Goal: Transaction & Acquisition: Purchase product/service

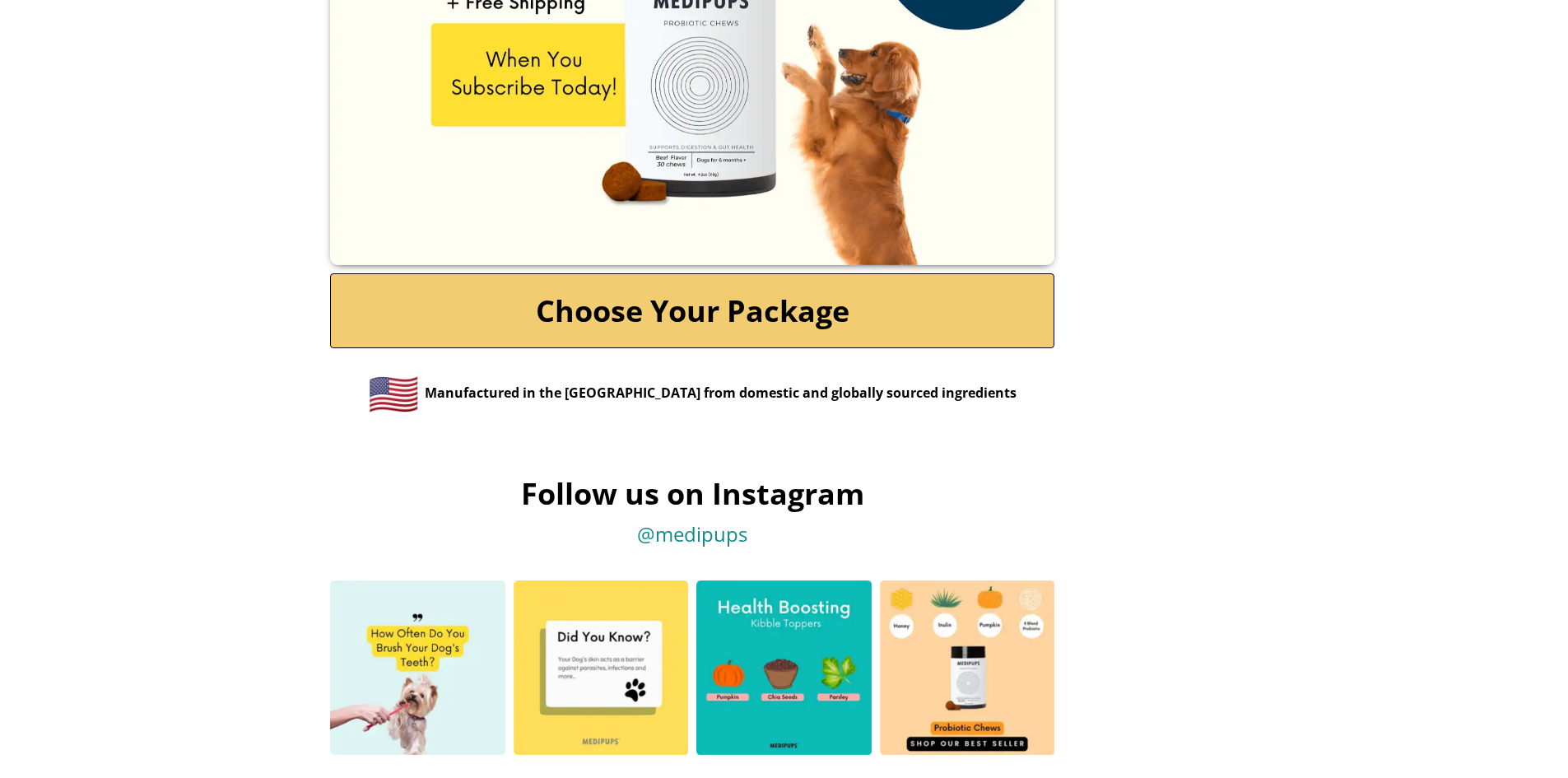
scroll to position [7842, 0]
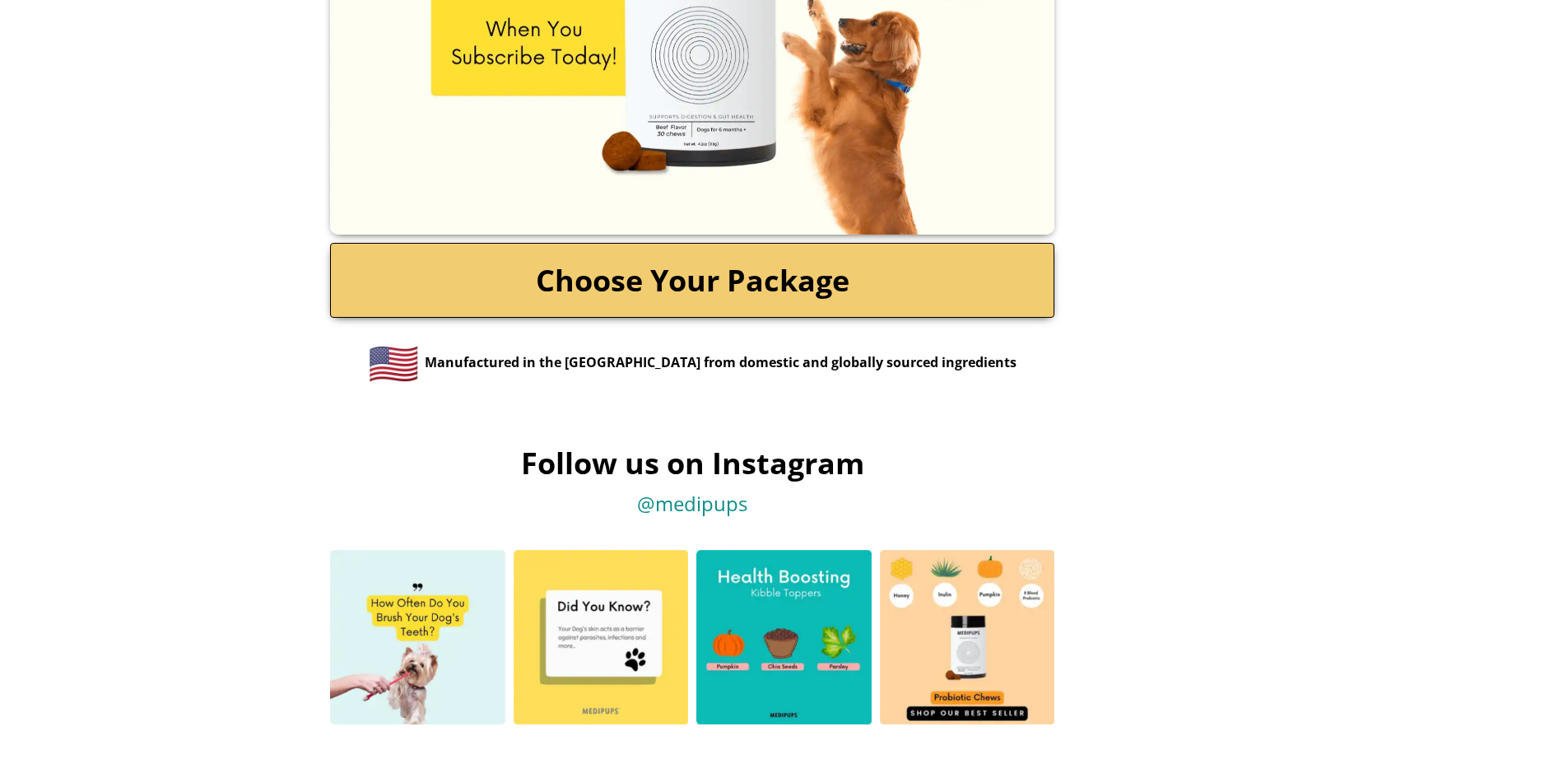
click at [641, 243] on link "Choose Your Package" at bounding box center [692, 280] width 725 height 75
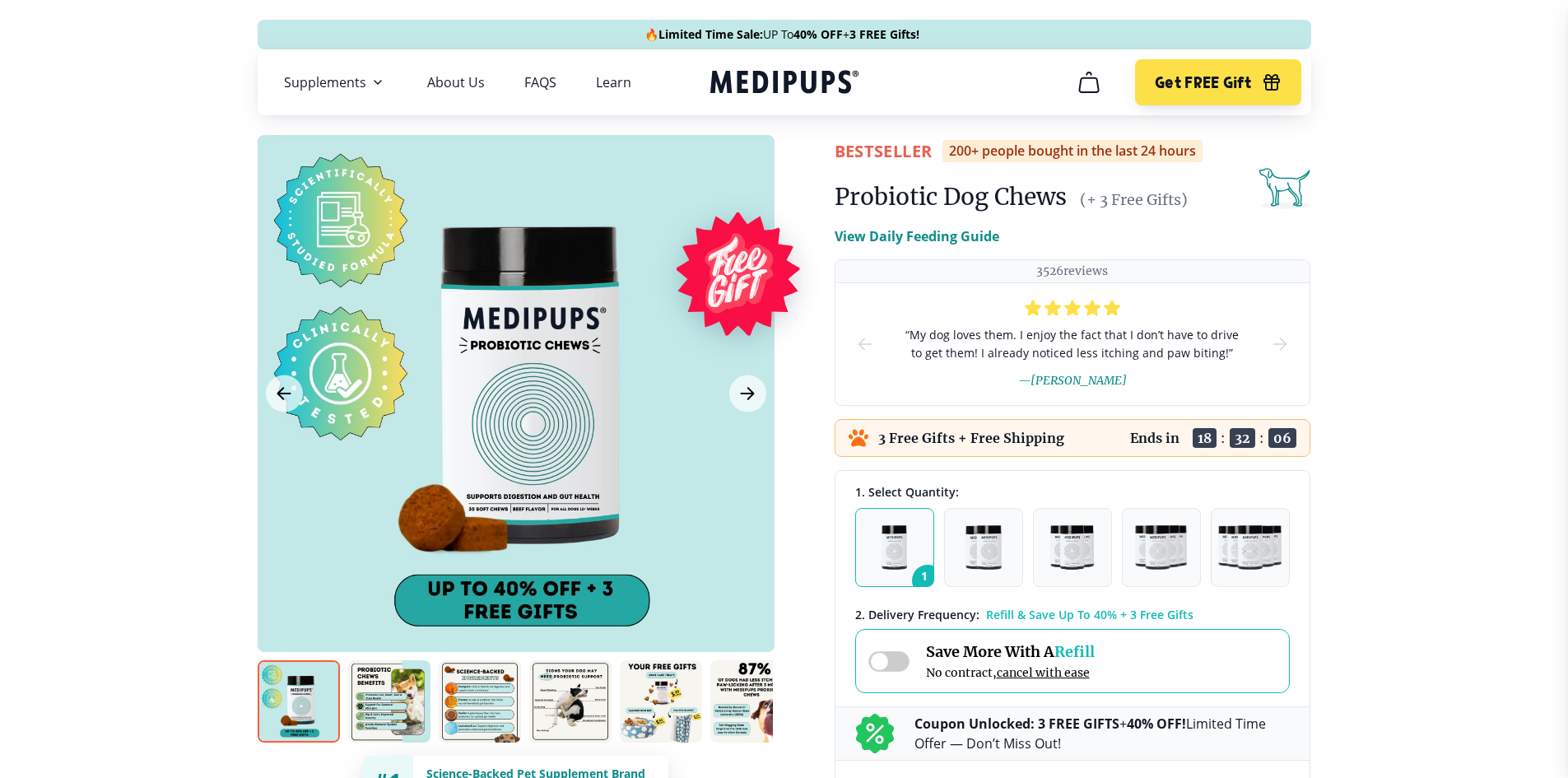
scroll to position [164, 0]
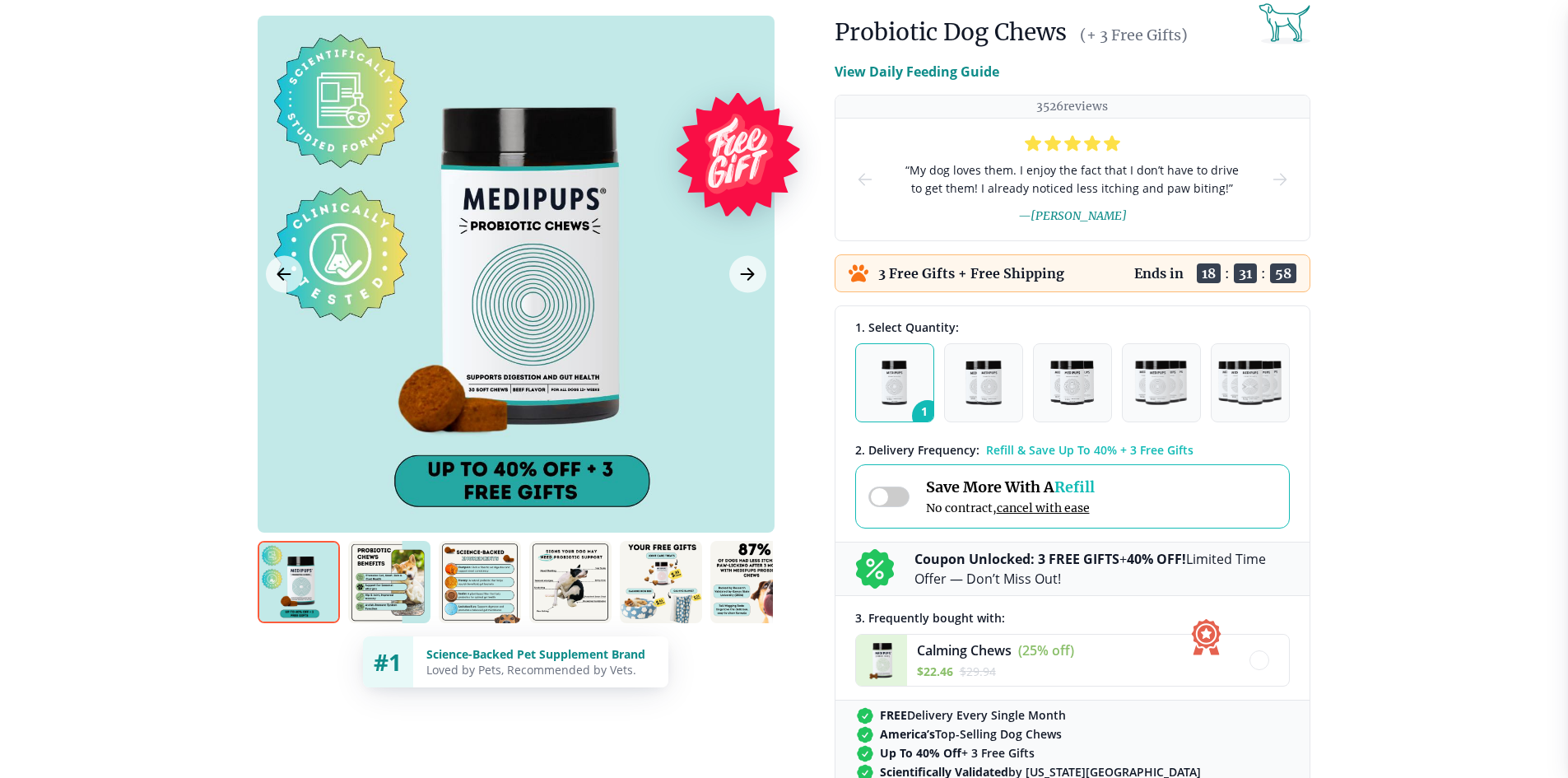
click at [393, 597] on img at bounding box center [389, 581] width 82 height 82
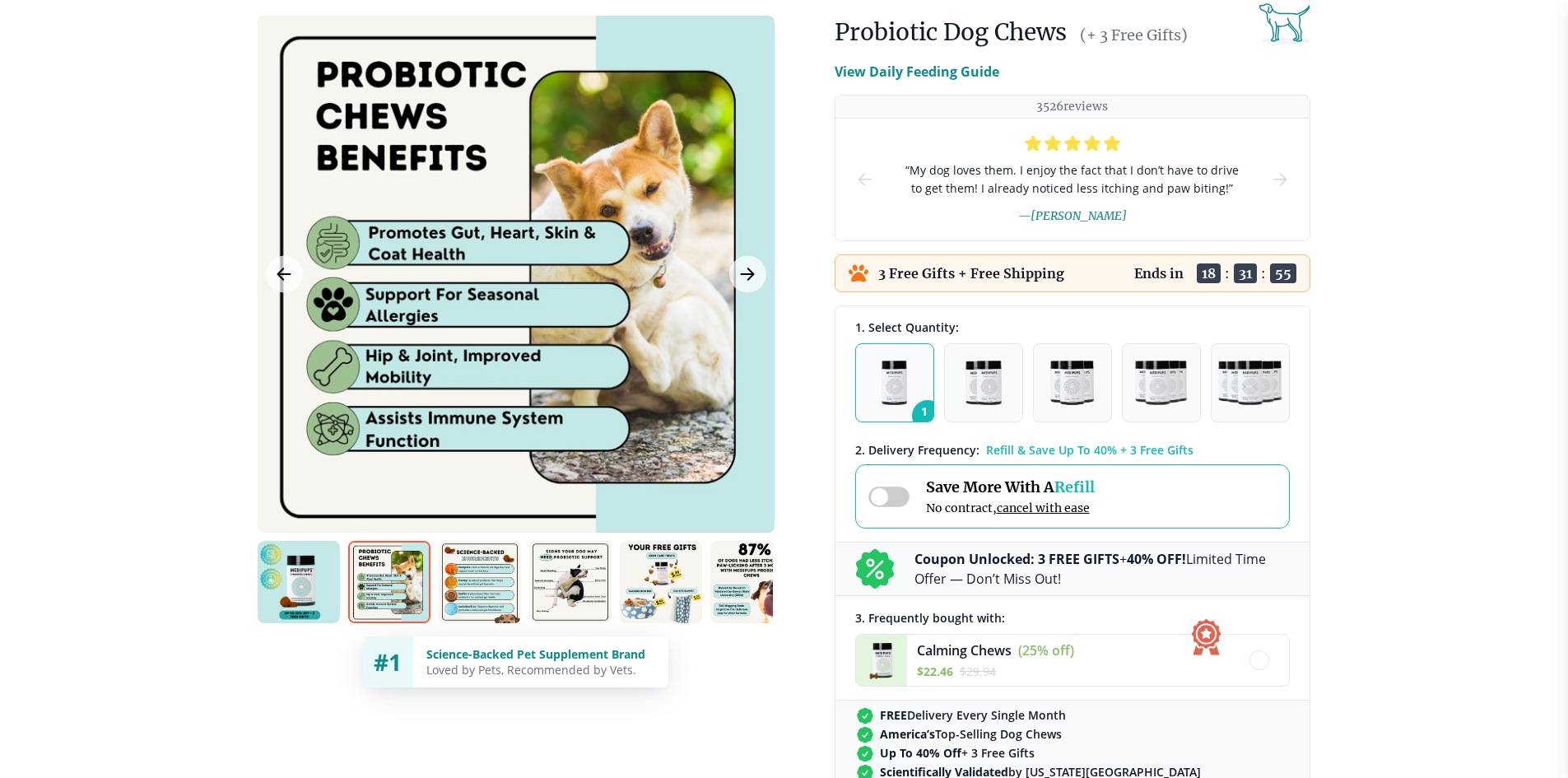
click at [522, 577] on div at bounding box center [515, 581] width 515 height 82
click at [469, 600] on img at bounding box center [479, 581] width 82 height 82
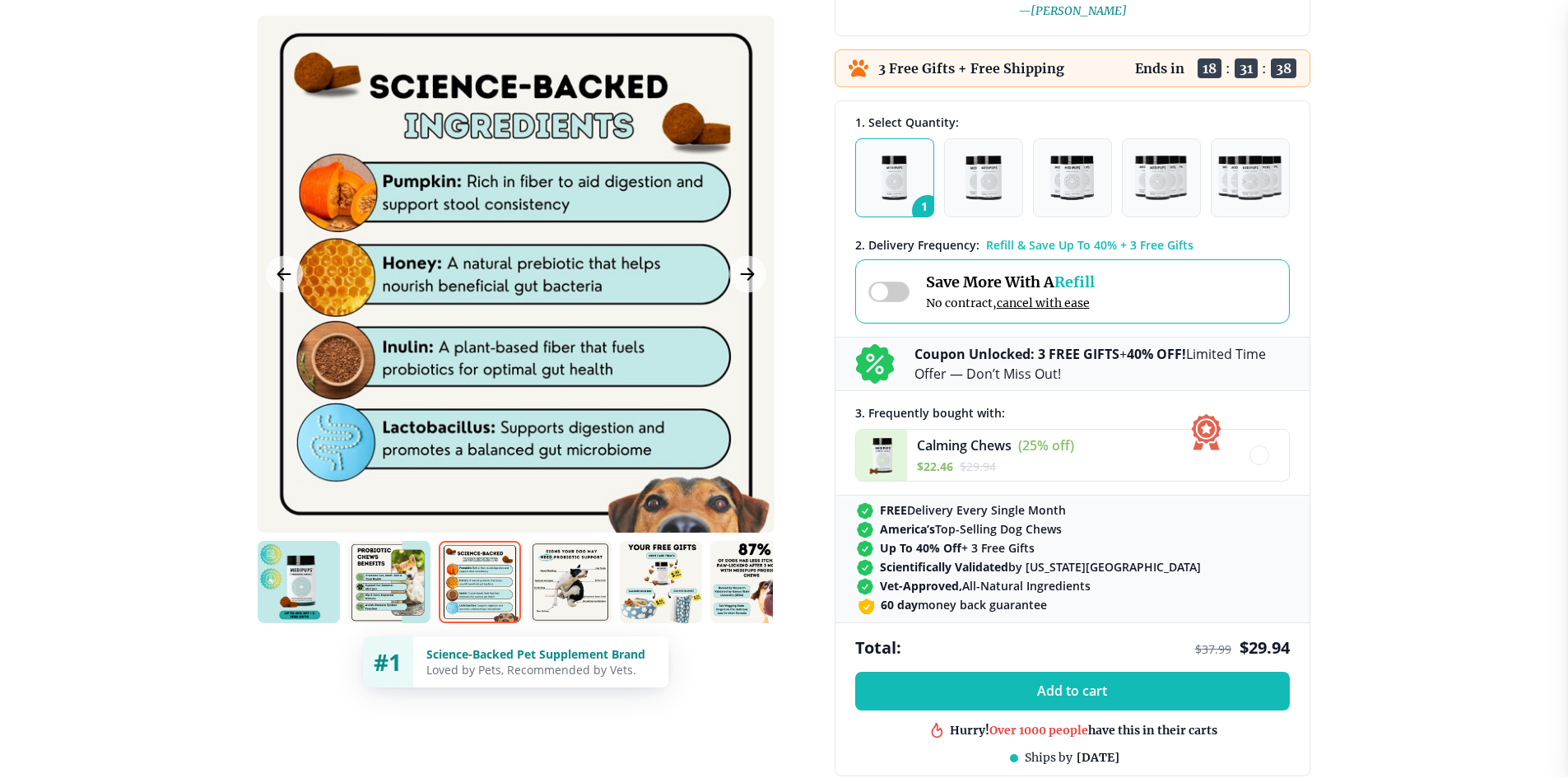
scroll to position [329, 0]
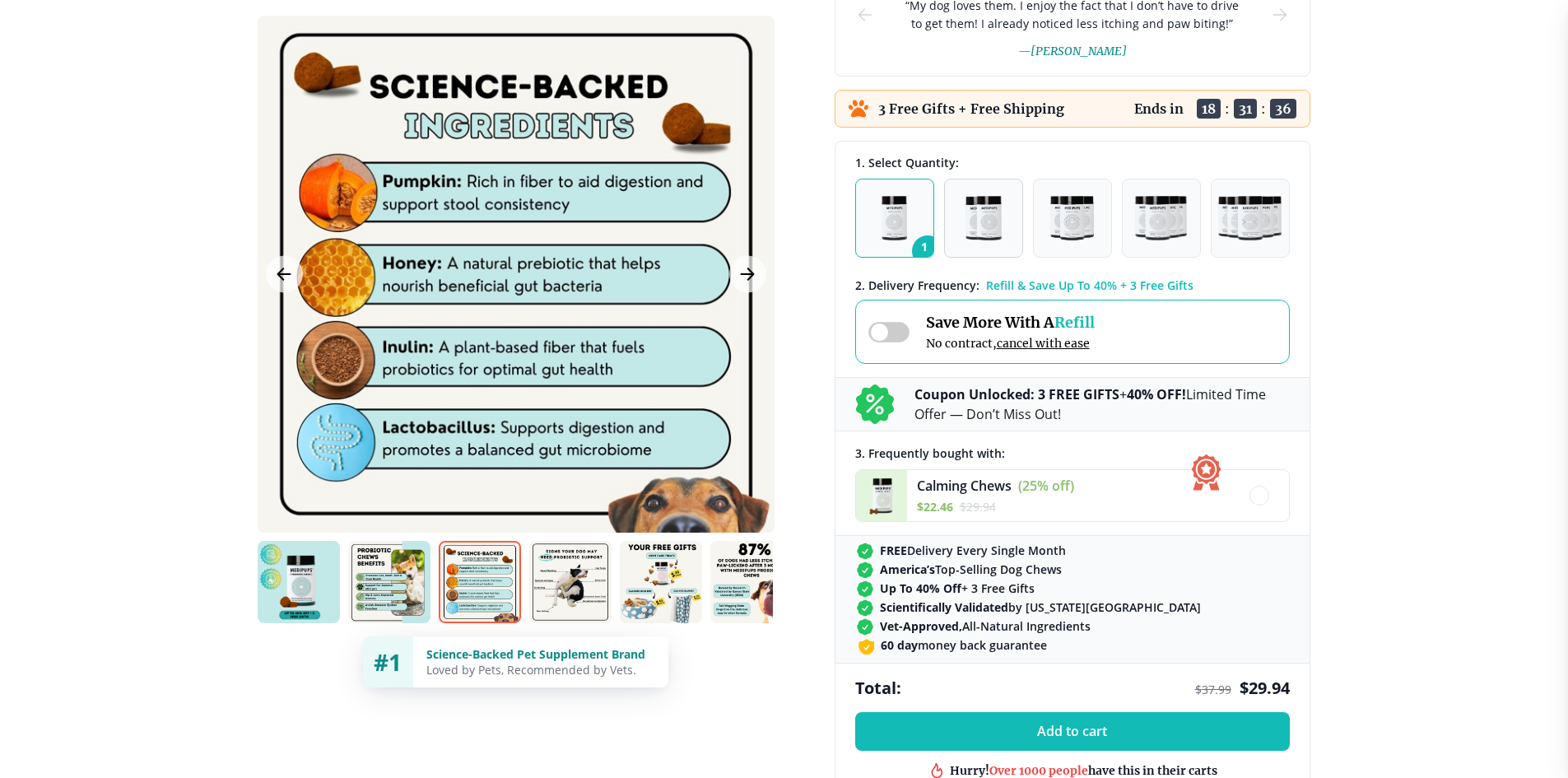
click at [1003, 222] on button "2" at bounding box center [984, 218] width 79 height 79
click at [1086, 221] on img "button" at bounding box center [1072, 218] width 44 height 44
click at [586, 597] on img at bounding box center [570, 581] width 82 height 82
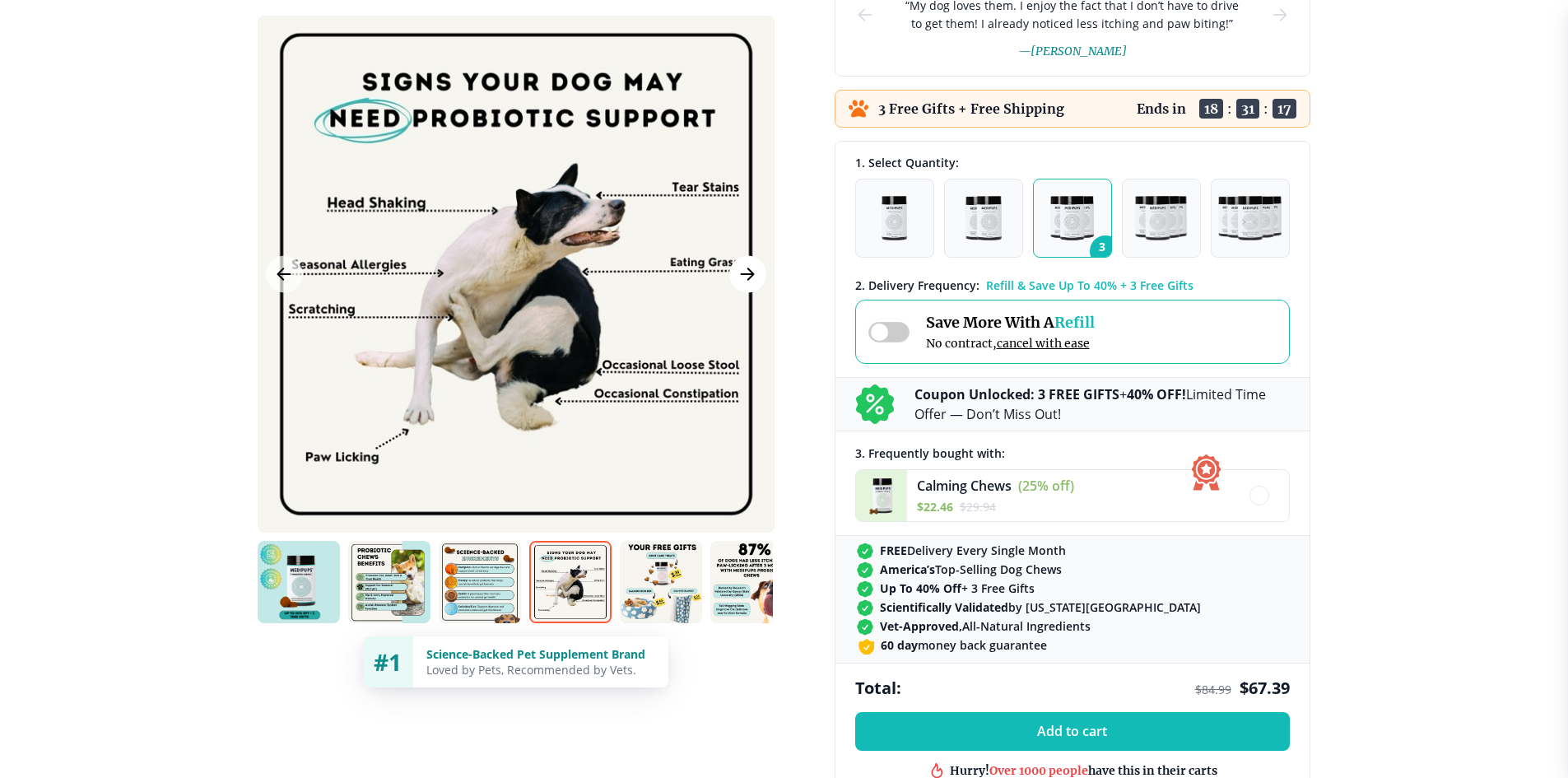
click at [755, 266] on icon "Next Image" at bounding box center [747, 273] width 20 height 21
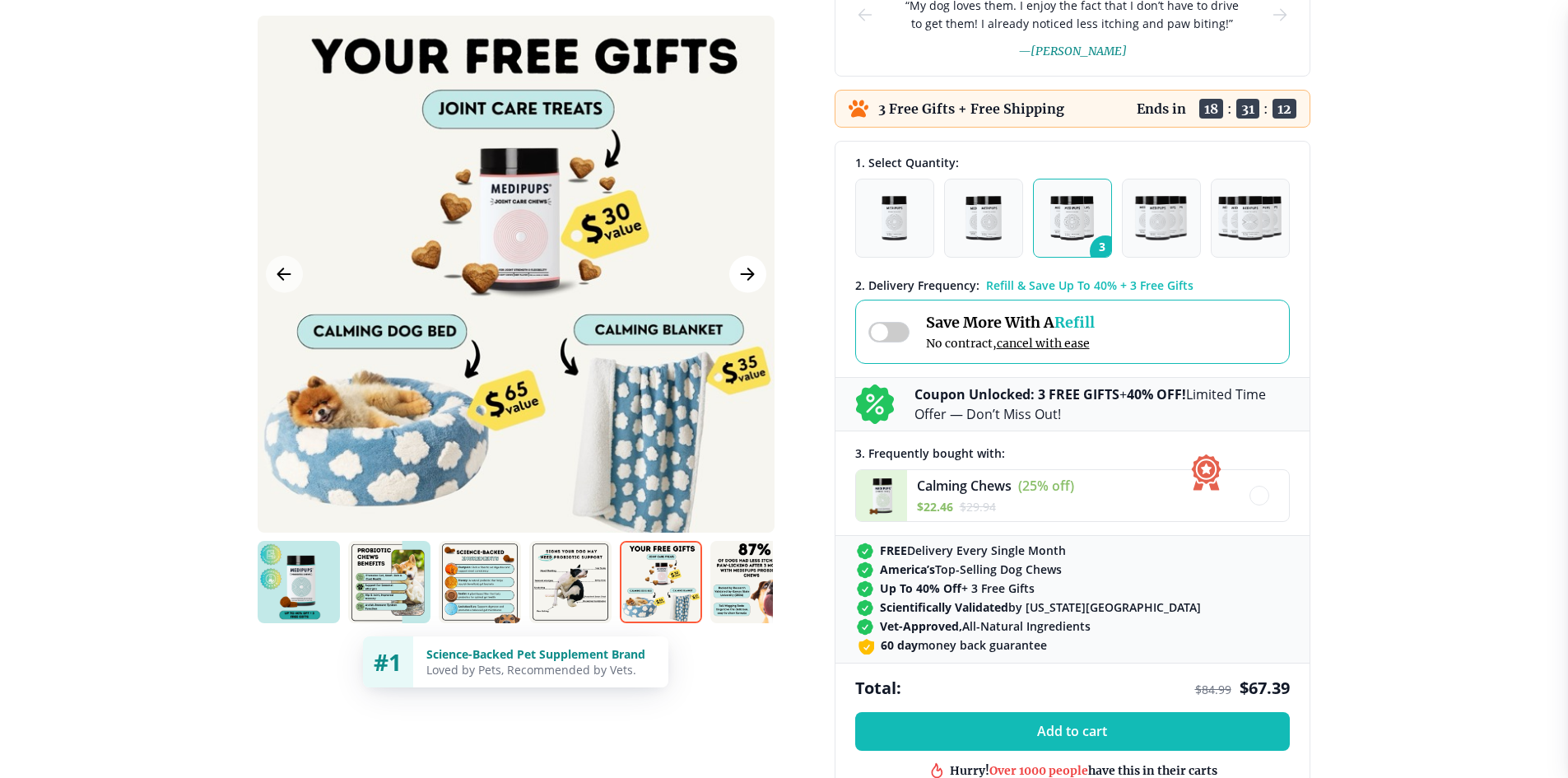
click at [760, 271] on button "Next Image" at bounding box center [747, 273] width 37 height 37
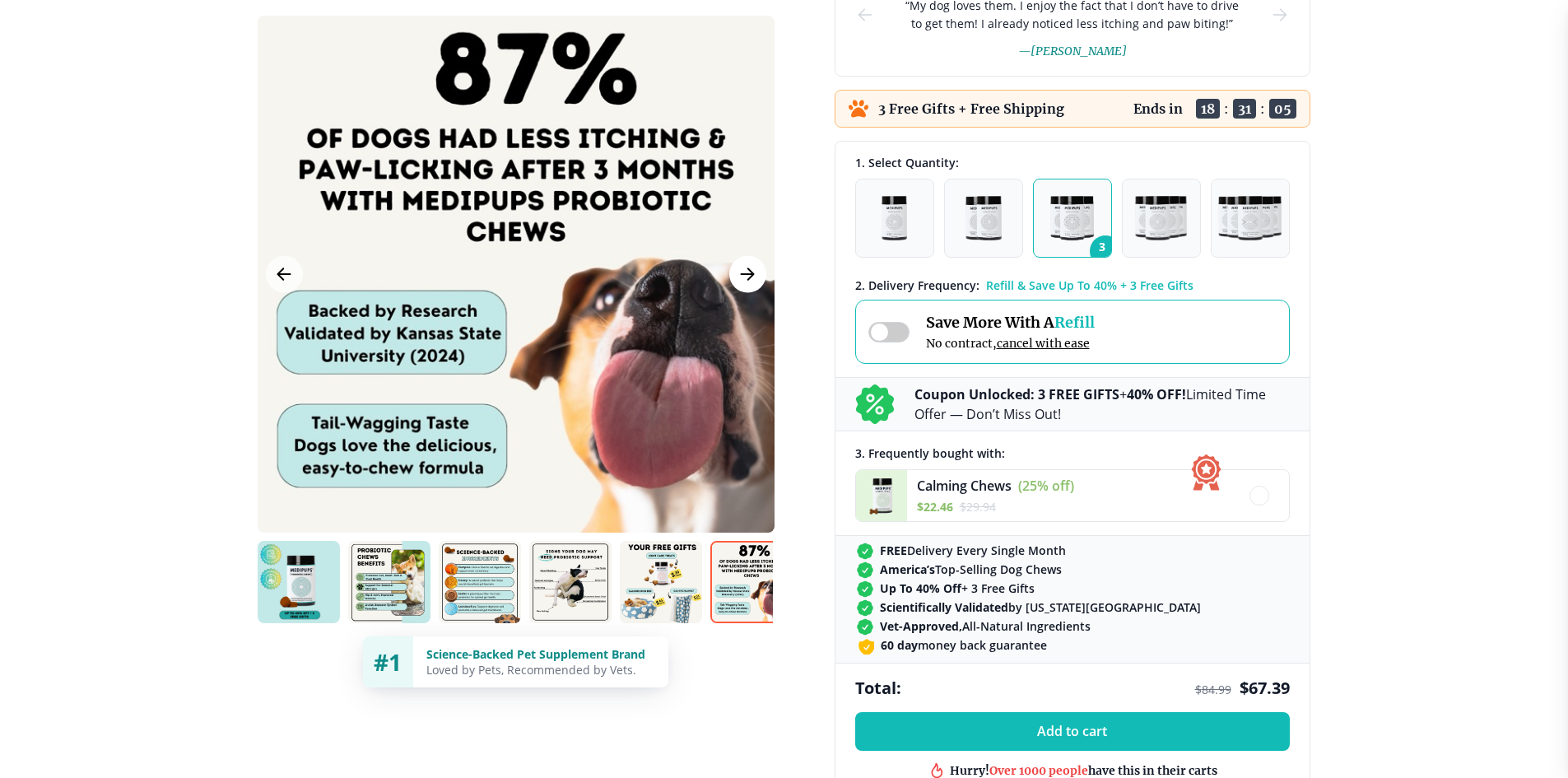
click at [744, 266] on icon "Next Image" at bounding box center [747, 273] width 20 height 21
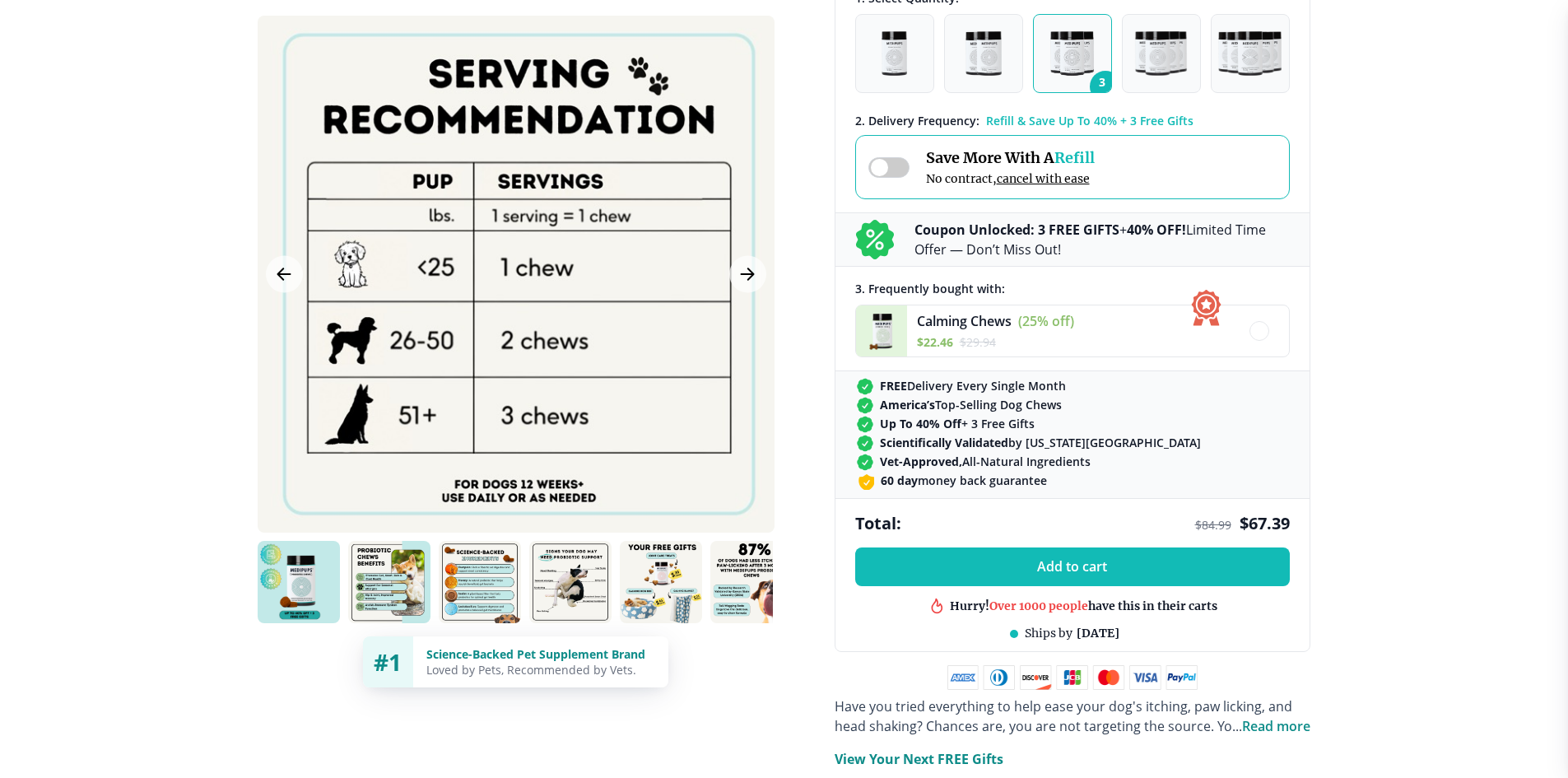
scroll to position [164, 0]
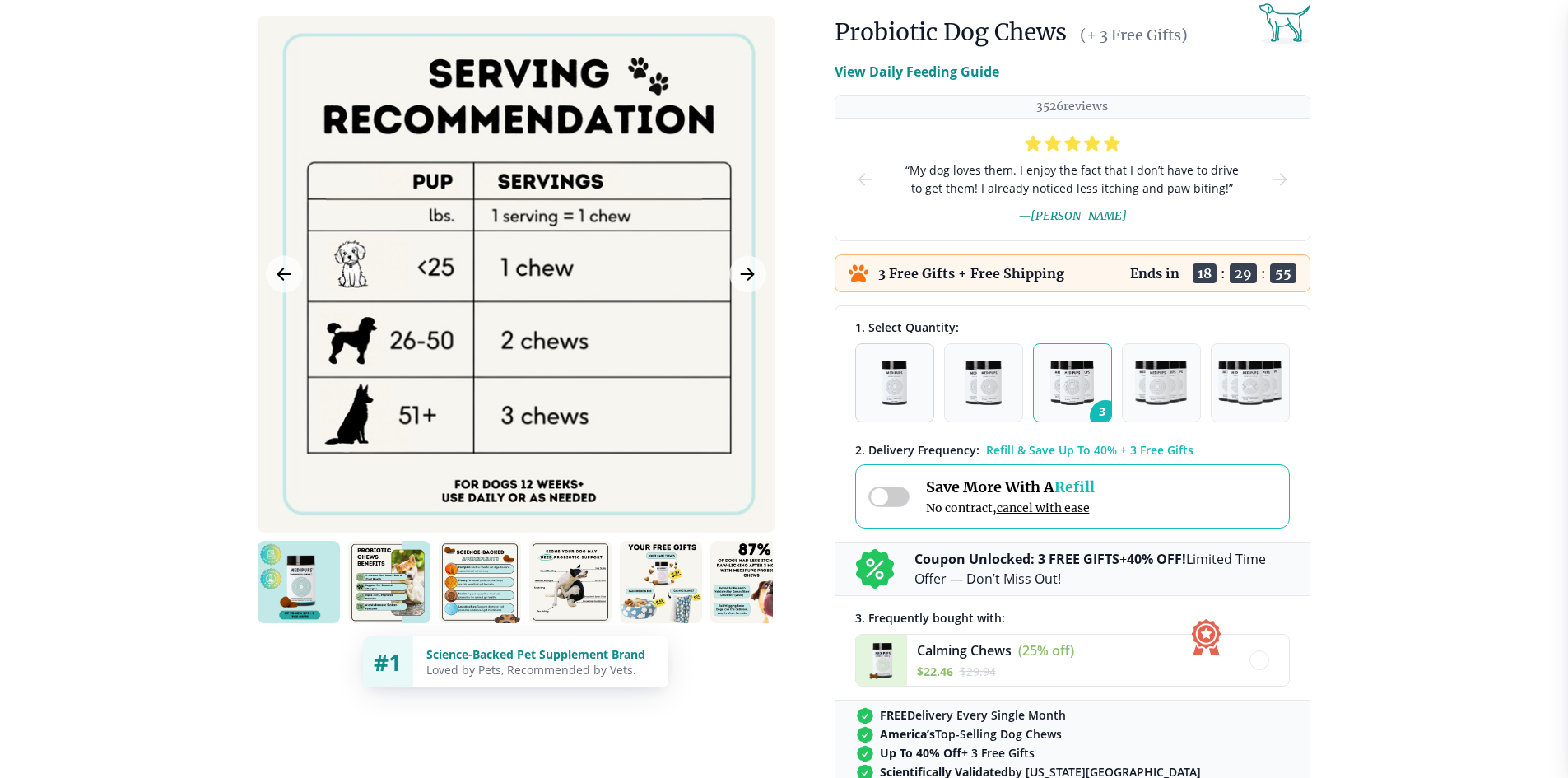
click at [893, 400] on img "button" at bounding box center [895, 382] width 25 height 44
click at [964, 370] on button "2" at bounding box center [984, 383] width 79 height 79
click at [879, 366] on button "1" at bounding box center [895, 383] width 79 height 79
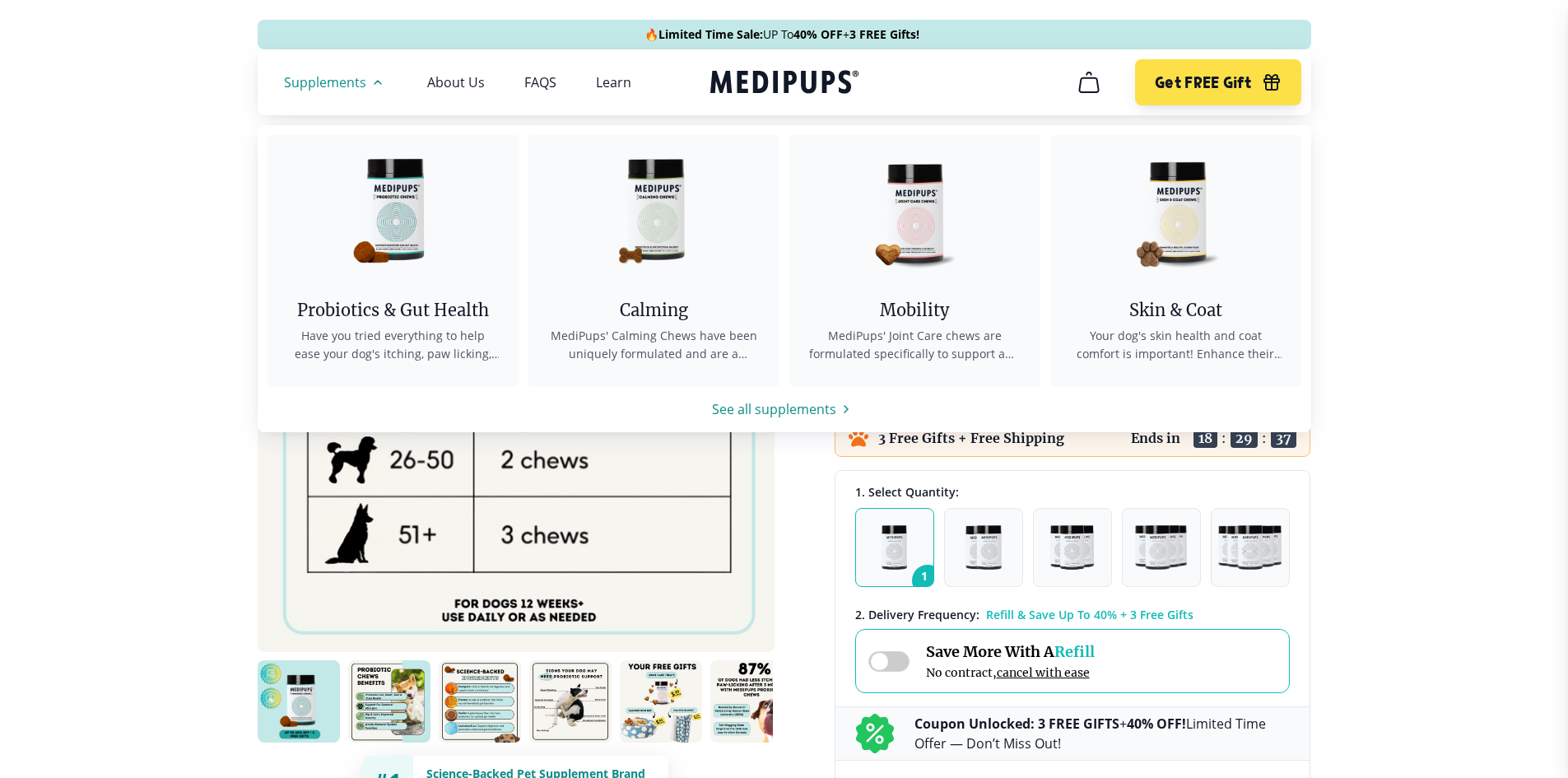
click at [319, 87] on span "Supplements" at bounding box center [325, 82] width 82 height 16
click at [370, 79] on icon "button" at bounding box center [378, 82] width 20 height 20
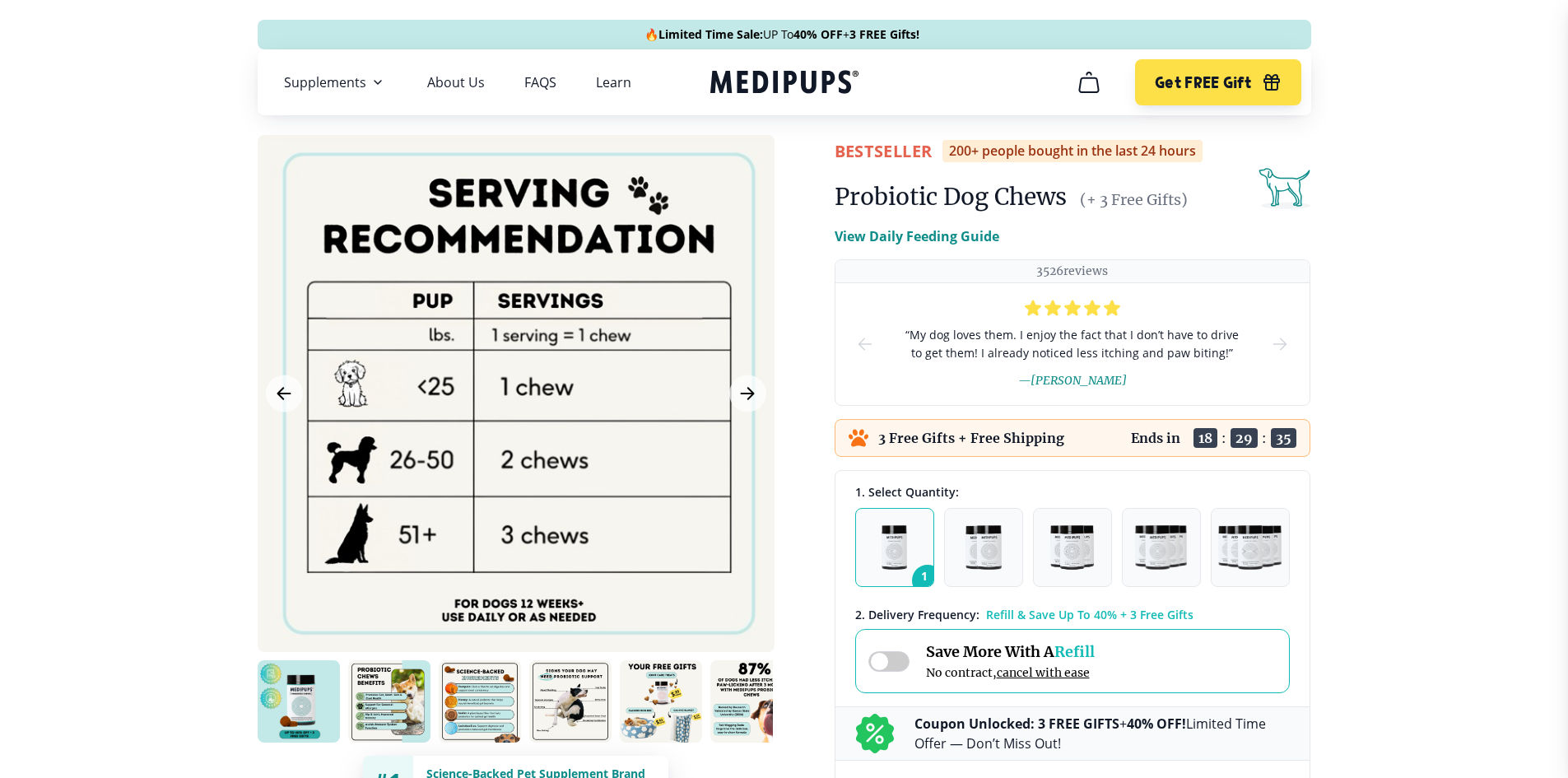
click at [370, 79] on icon "button" at bounding box center [378, 82] width 20 height 20
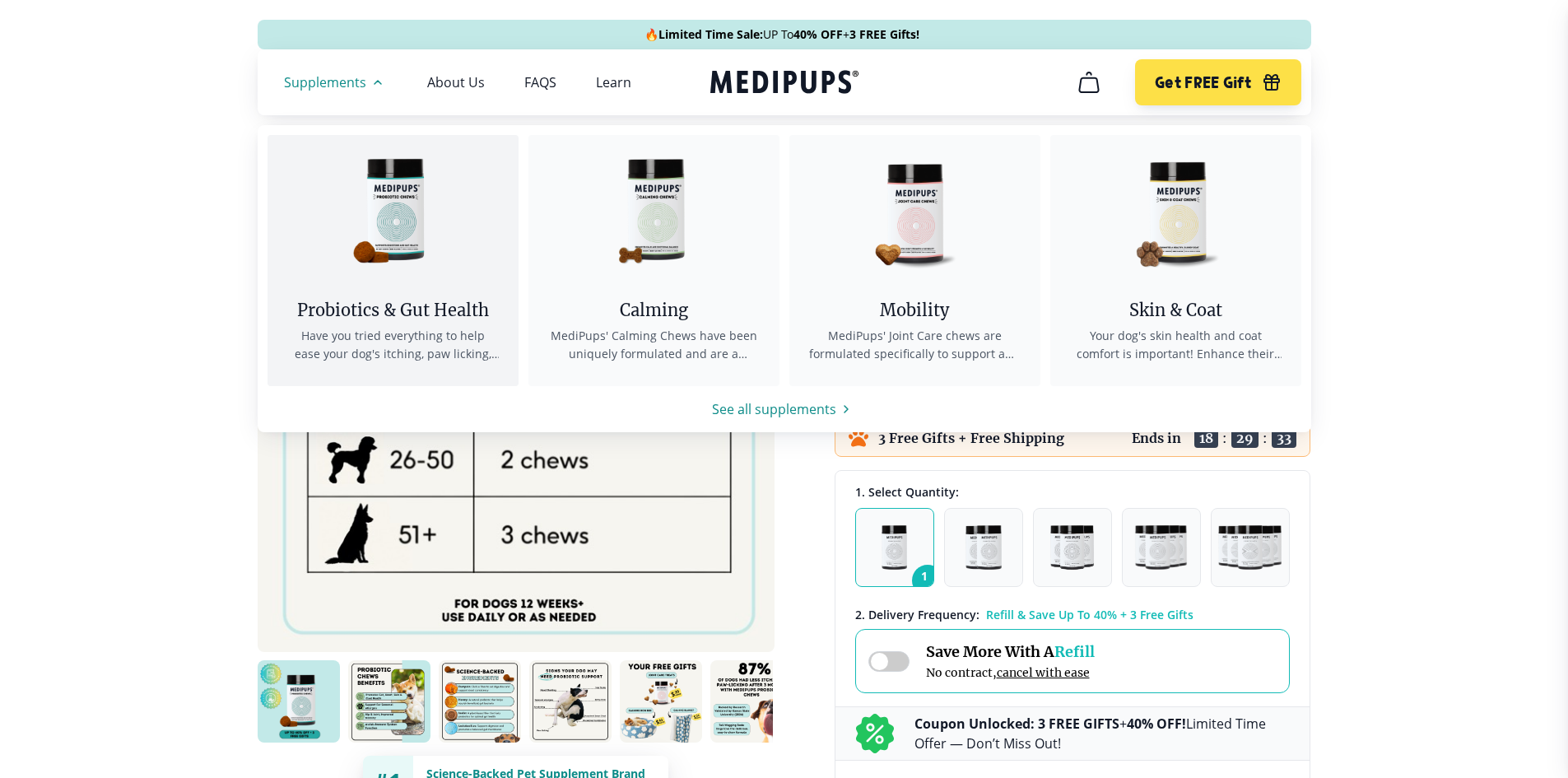
click at [366, 289] on link "Probiotics & Gut Health Have you tried everything to help ease your dog's itchi…" at bounding box center [393, 261] width 251 height 251
click at [364, 334] on span "Have you tried everything to help ease your dog's itching, paw licking, and hea…" at bounding box center [393, 345] width 211 height 36
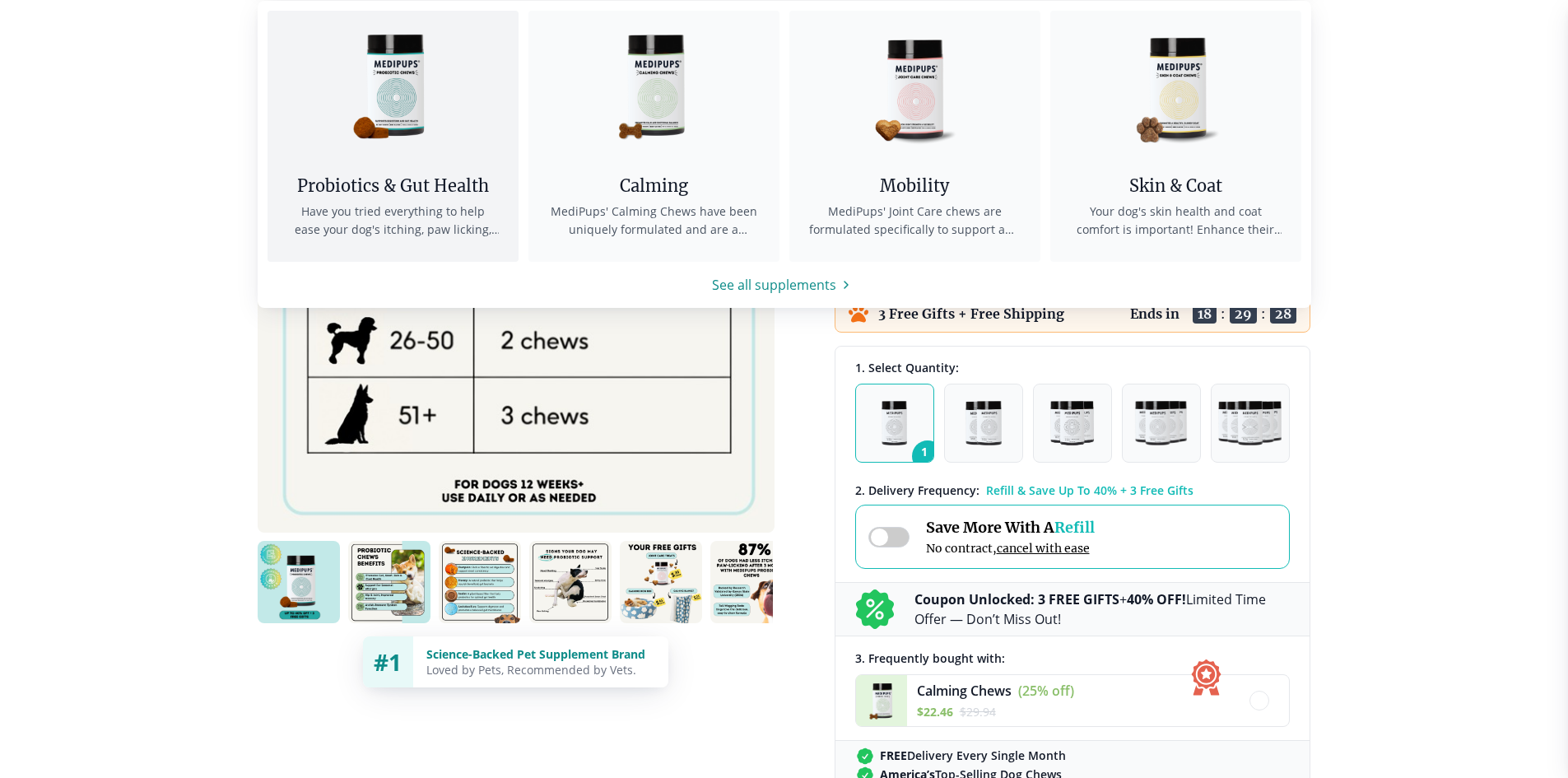
scroll to position [164, 0]
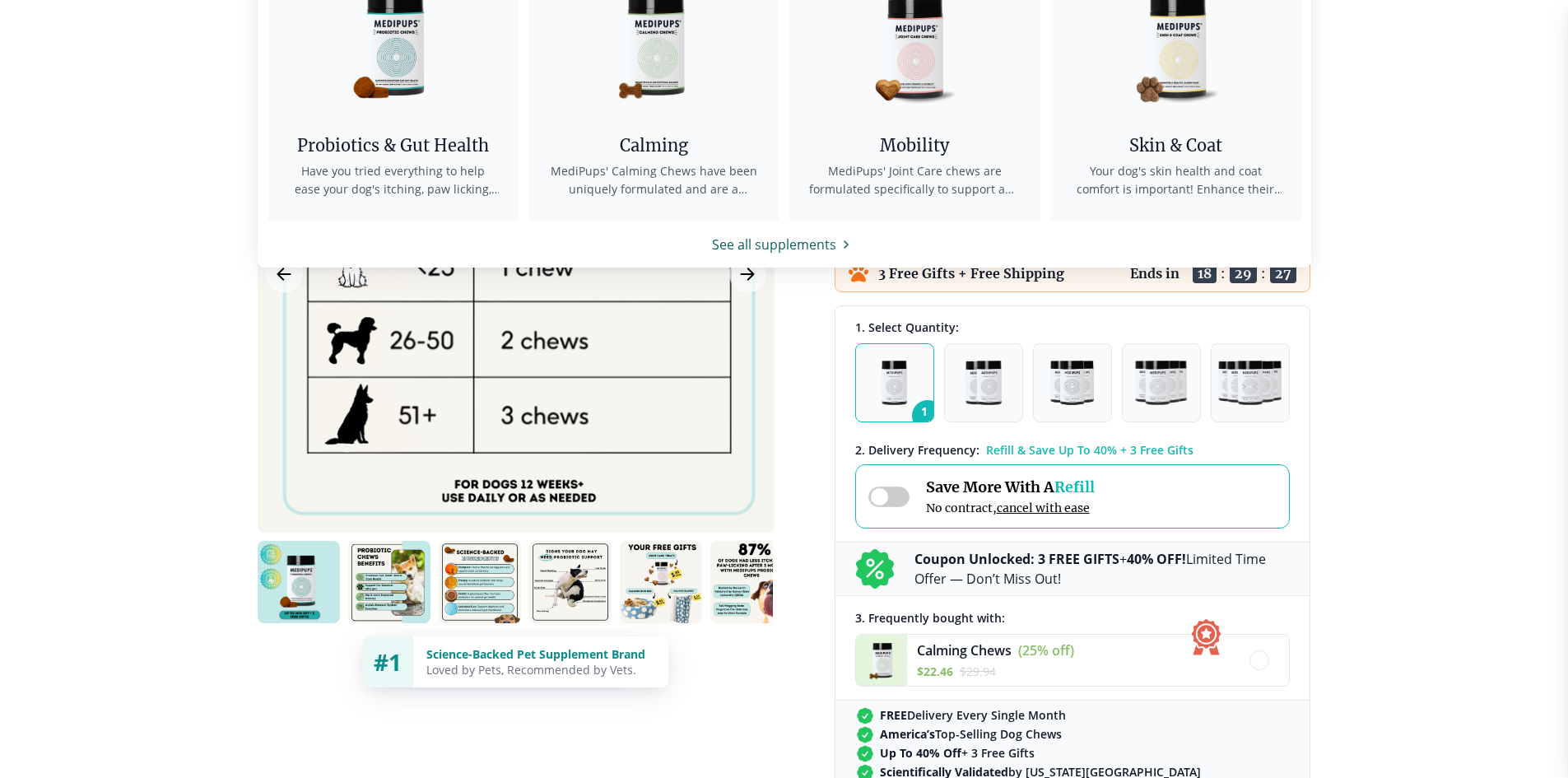
click at [779, 242] on link "See all supplements" at bounding box center [784, 245] width 1053 height 20
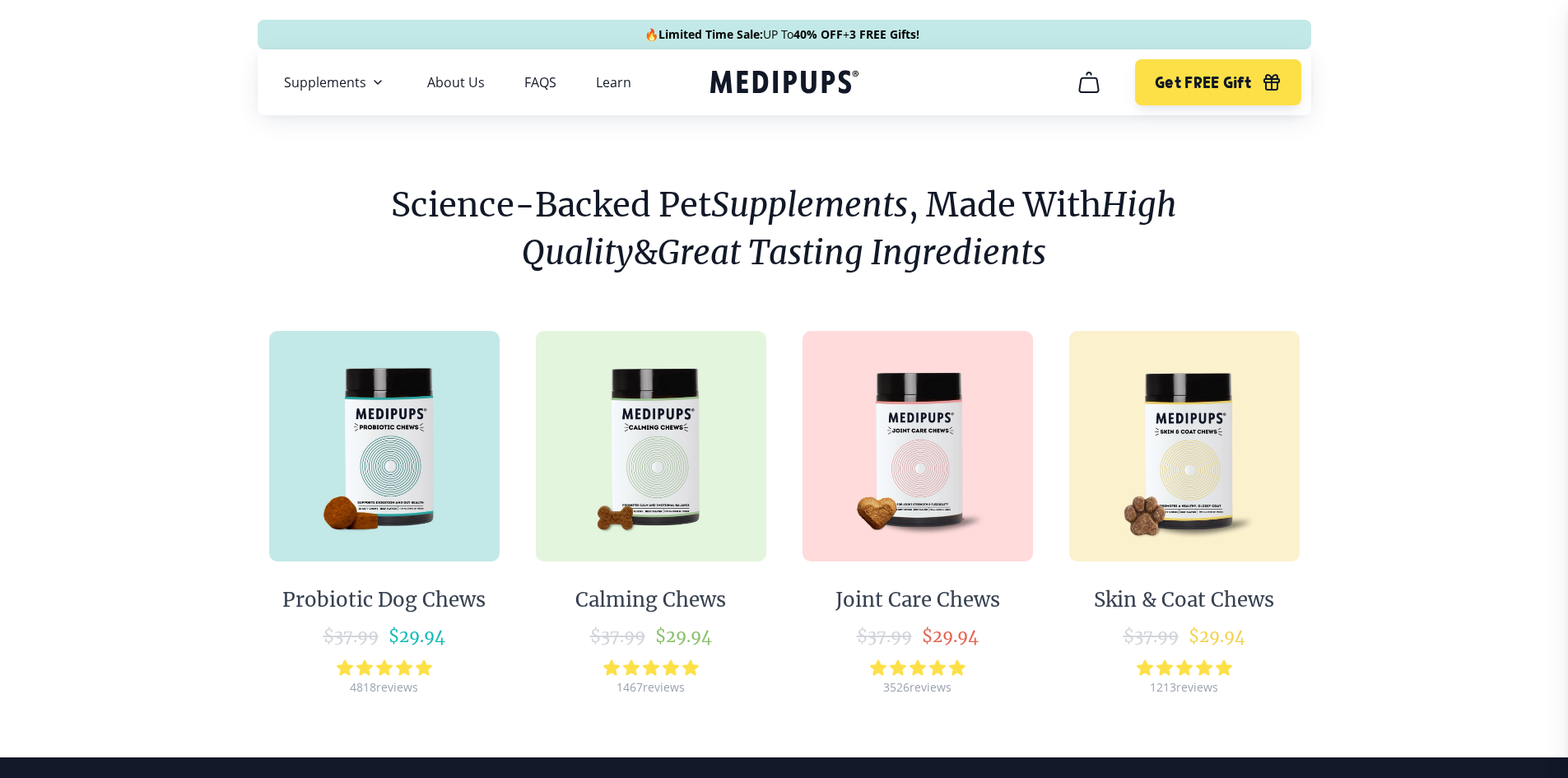
click at [408, 435] on img at bounding box center [384, 446] width 230 height 230
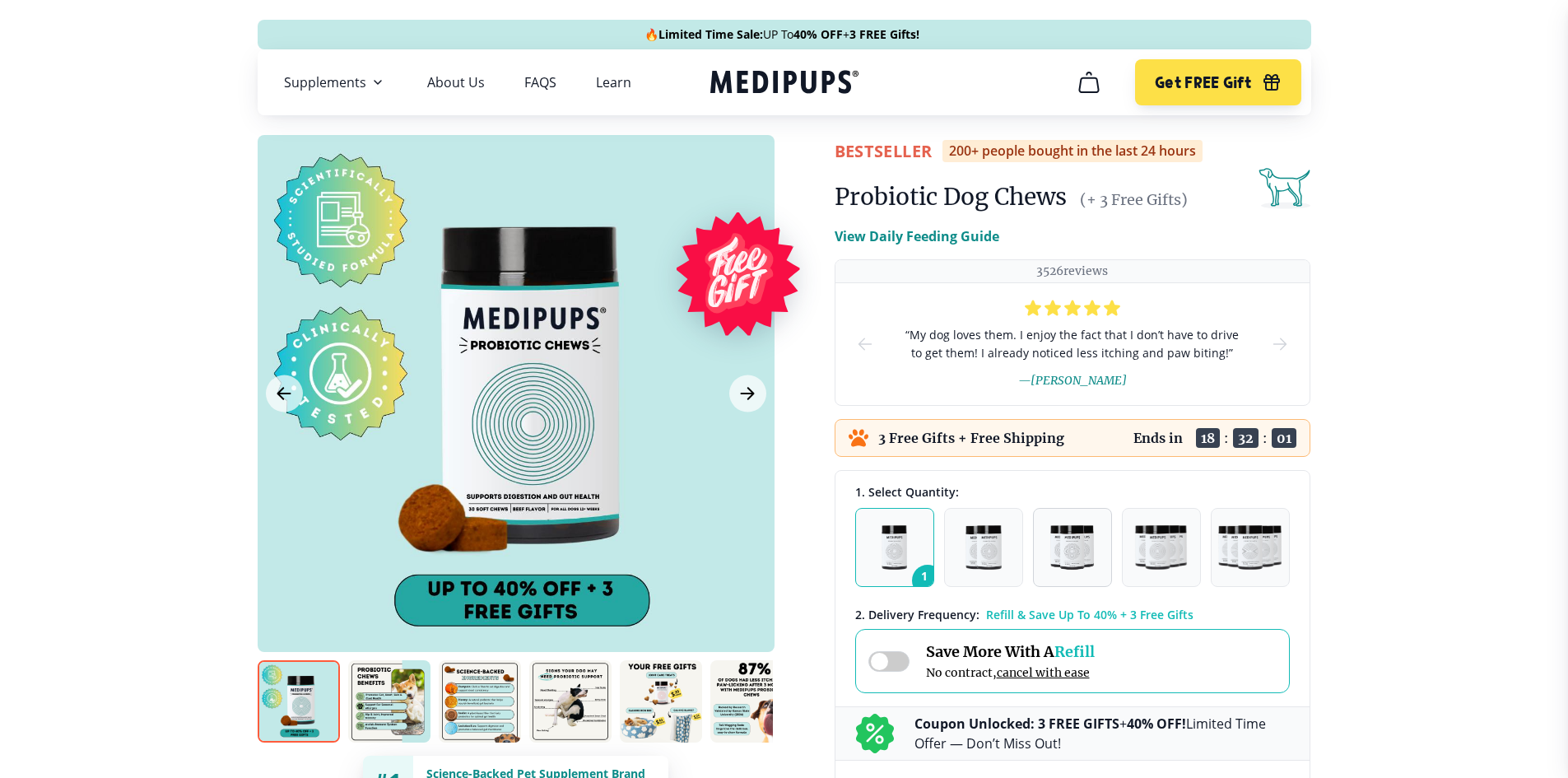
click at [1094, 555] on img "button" at bounding box center [1072, 547] width 44 height 44
